Goal: Task Accomplishment & Management: Use online tool/utility

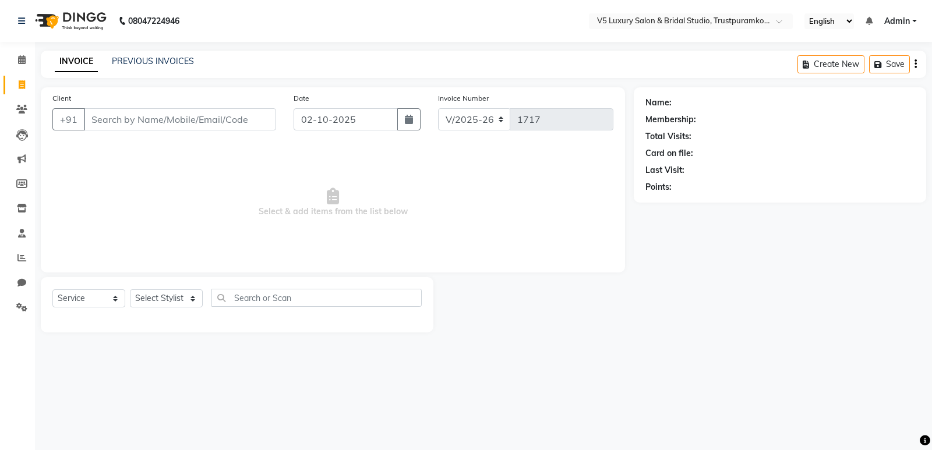
select select "7993"
select select "service"
click at [146, 121] on input "Client" at bounding box center [180, 119] width 192 height 22
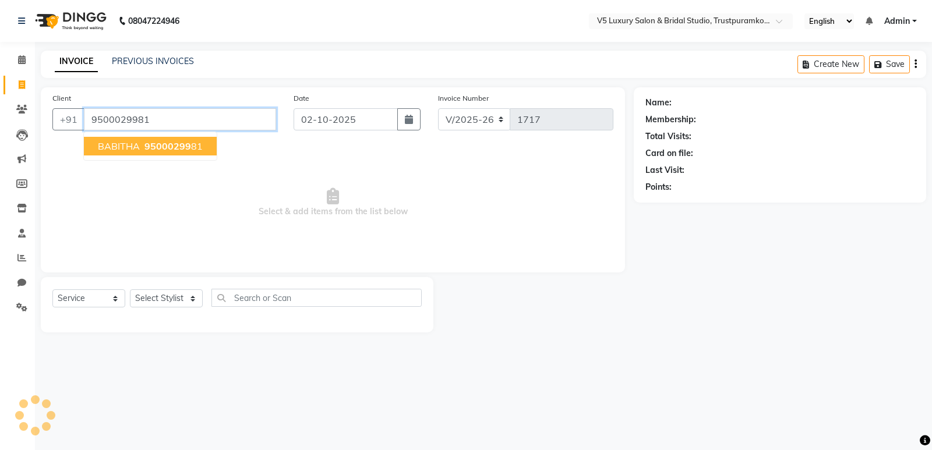
type input "9500029981"
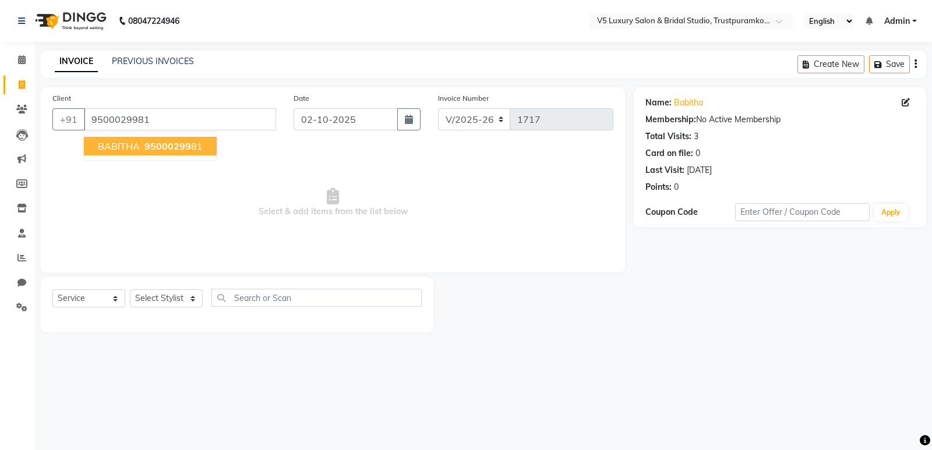
click at [116, 147] on span "BABITHA" at bounding box center [119, 146] width 42 height 12
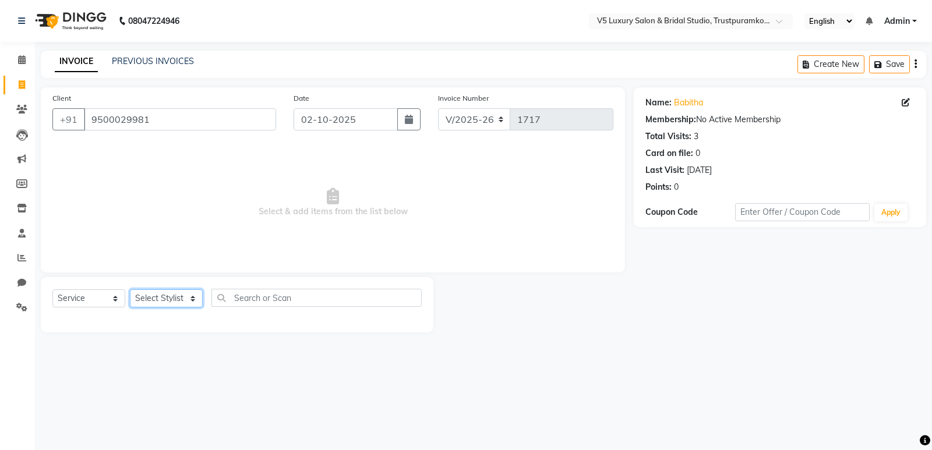
click at [191, 296] on select "Select Stylist [PERSON_NAME] [PERSON_NAME] [DATE] [PERSON_NAME]" at bounding box center [166, 298] width 73 height 18
click at [248, 298] on input "text" at bounding box center [316, 298] width 210 height 18
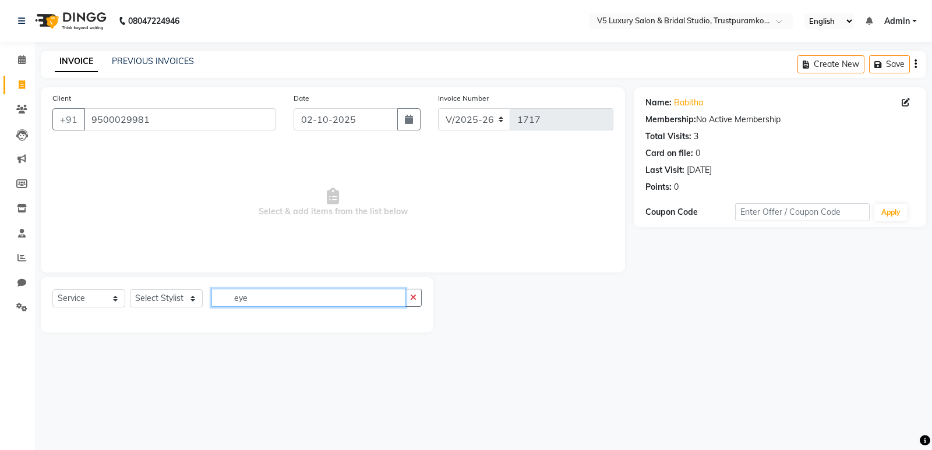
type input "eye"
click at [213, 345] on main "INVOICE PREVIOUS INVOICES Create New Save Client [PHONE_NUMBER] Date [DATE] Inv…" at bounding box center [483, 200] width 897 height 299
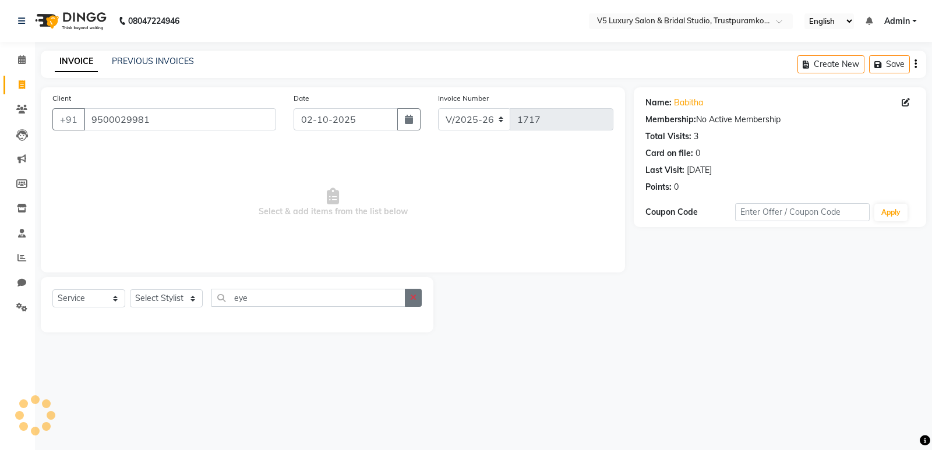
click at [415, 298] on icon "button" at bounding box center [413, 298] width 6 height 8
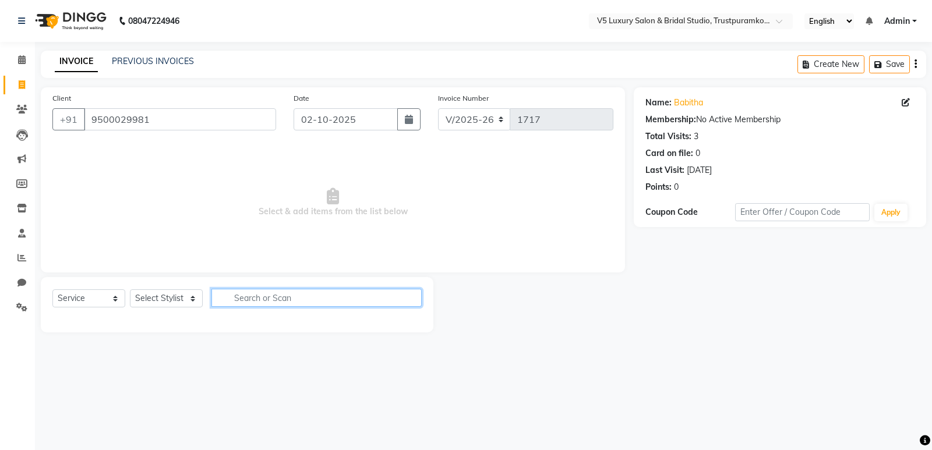
click at [314, 301] on input "text" at bounding box center [316, 298] width 210 height 18
type input "eye"
click at [696, 106] on link "Babitha" at bounding box center [688, 103] width 29 height 12
click at [415, 296] on icon "button" at bounding box center [413, 298] width 6 height 8
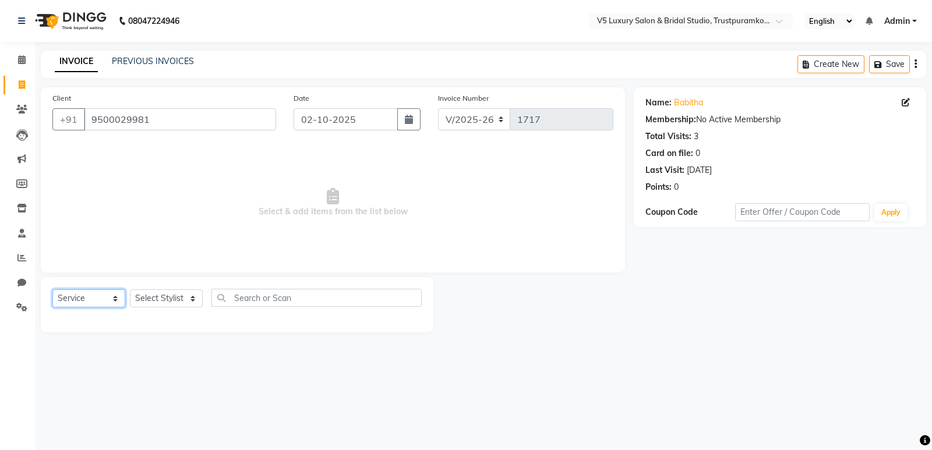
click at [117, 301] on select "Select Service Product Membership Package Voucher Prepaid Gift Card" at bounding box center [88, 298] width 73 height 18
click at [289, 344] on main "INVOICE PREVIOUS INVOICES Create New Save Client [PHONE_NUMBER] Date [DATE] Inv…" at bounding box center [483, 200] width 897 height 299
click at [176, 295] on select "Select Stylist [PERSON_NAME] [PERSON_NAME] [DATE] [PERSON_NAME]" at bounding box center [166, 298] width 73 height 18
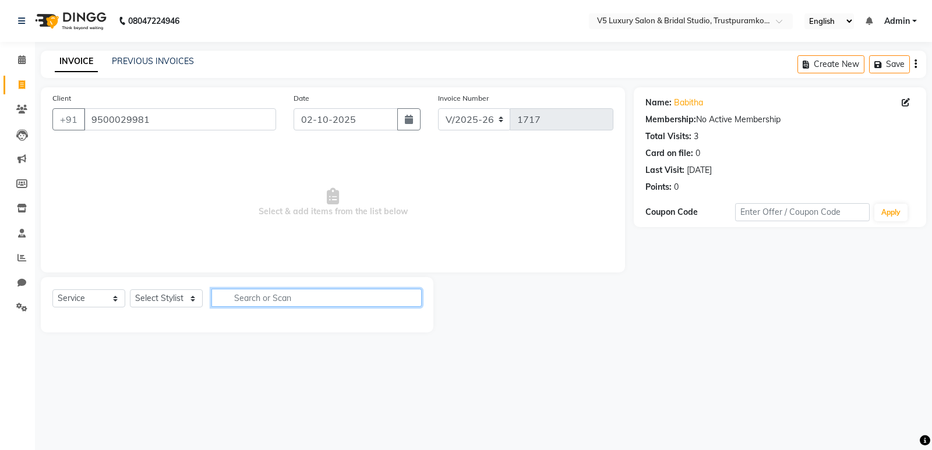
click at [267, 294] on input "text" at bounding box center [316, 298] width 210 height 18
type input "eye"
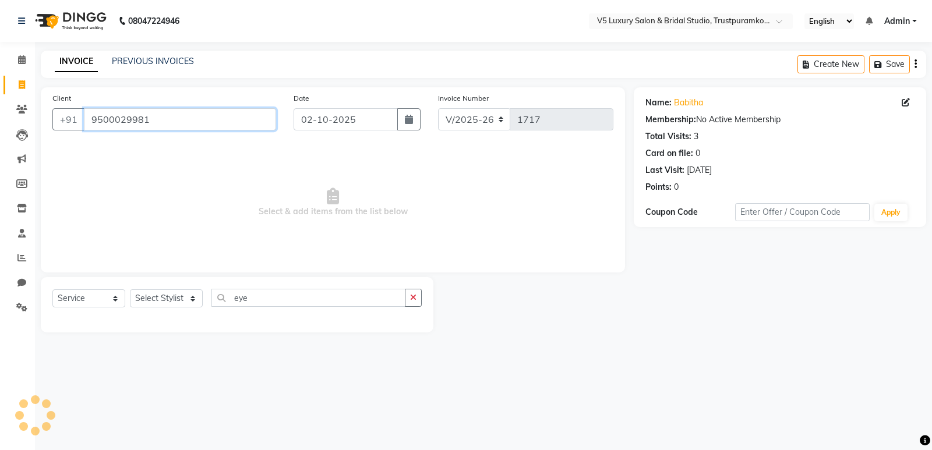
click at [160, 111] on input "9500029981" at bounding box center [180, 119] width 192 height 22
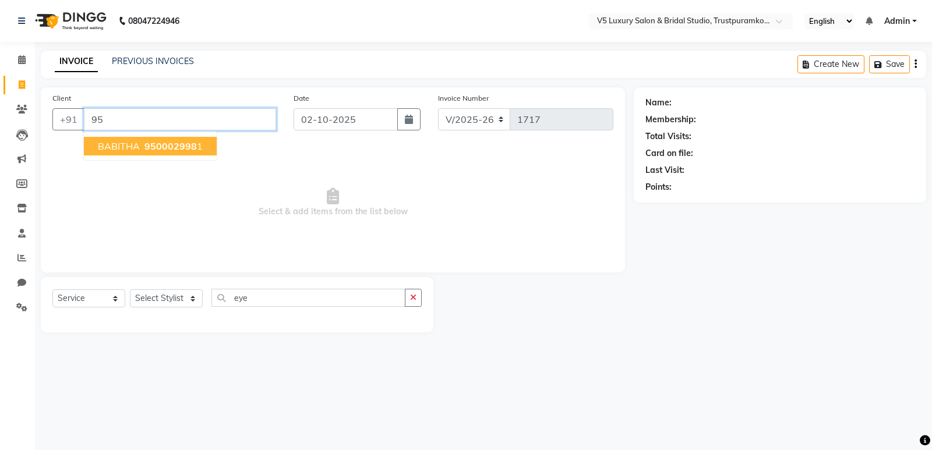
type input "9"
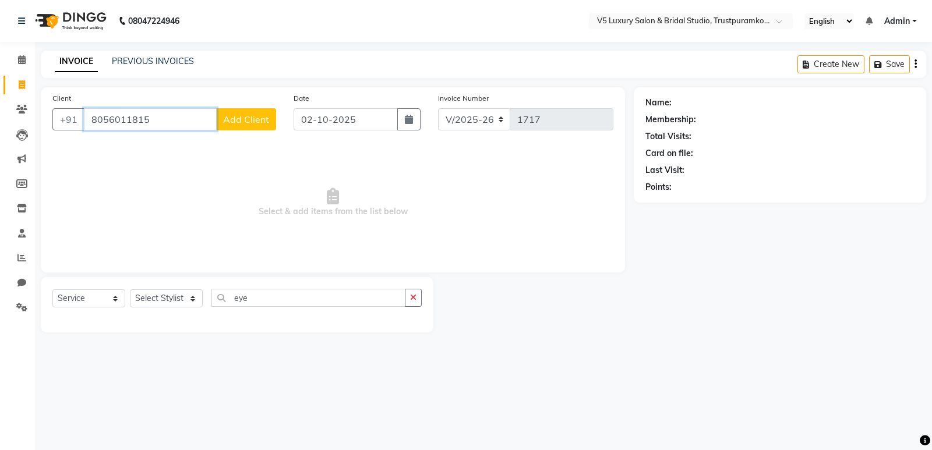
click at [153, 122] on input "8056011815" at bounding box center [150, 119] width 133 height 22
type input "8"
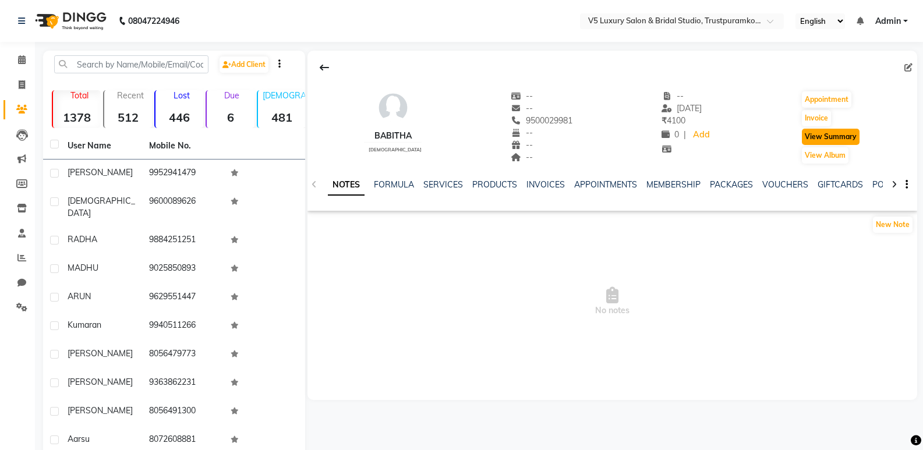
click at [818, 139] on button "View Summary" at bounding box center [831, 137] width 58 height 16
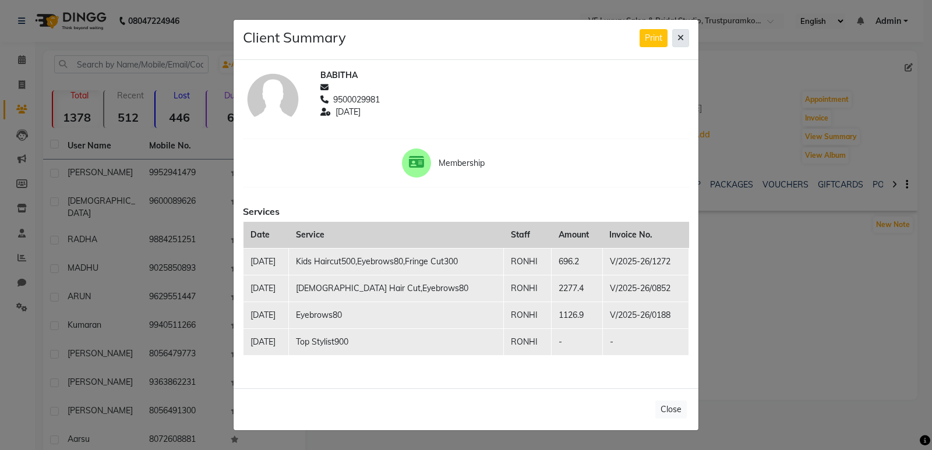
click at [682, 36] on icon at bounding box center [680, 38] width 6 height 8
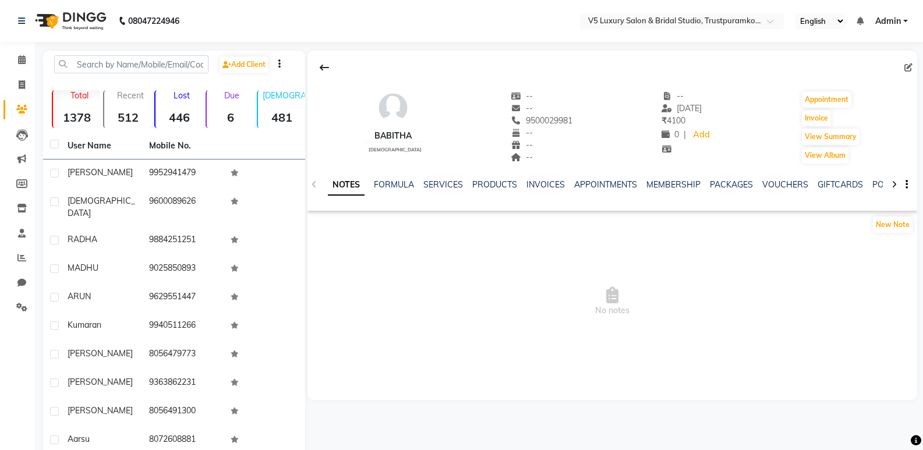
click at [445, 178] on div "NOTES FORMULA SERVICES PRODUCTS INVOICES APPOINTMENTS MEMBERSHIP PACKAGES VOUCH…" at bounding box center [613, 185] width 610 height 40
click at [447, 187] on link "SERVICES" at bounding box center [443, 184] width 40 height 10
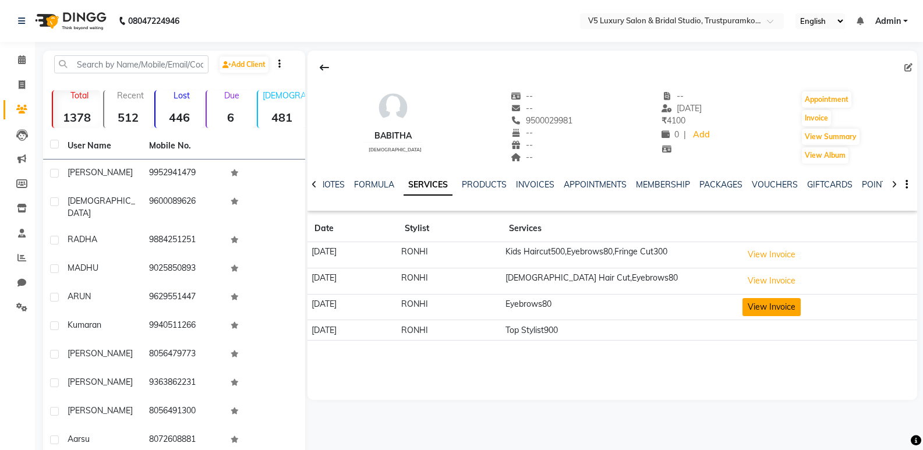
click at [791, 301] on button "View Invoice" at bounding box center [772, 307] width 58 height 18
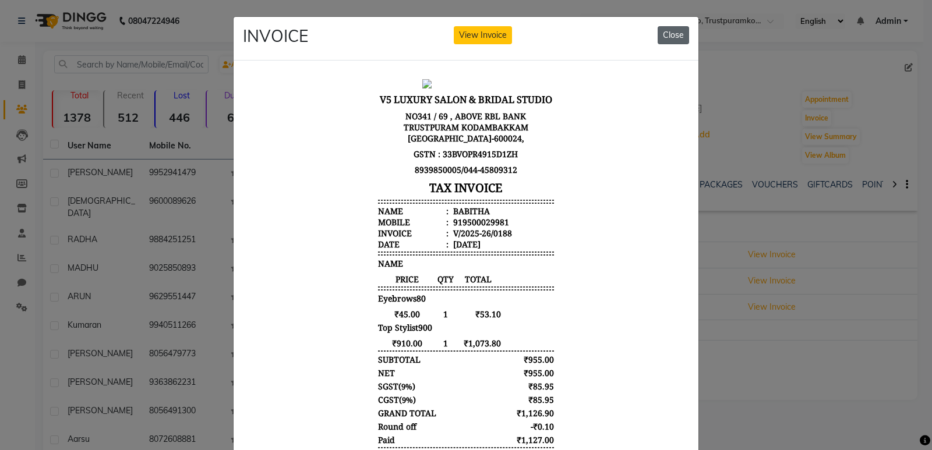
click at [659, 38] on button "Close" at bounding box center [673, 35] width 31 height 18
